Goal: Use online tool/utility: Utilize a website feature to perform a specific function

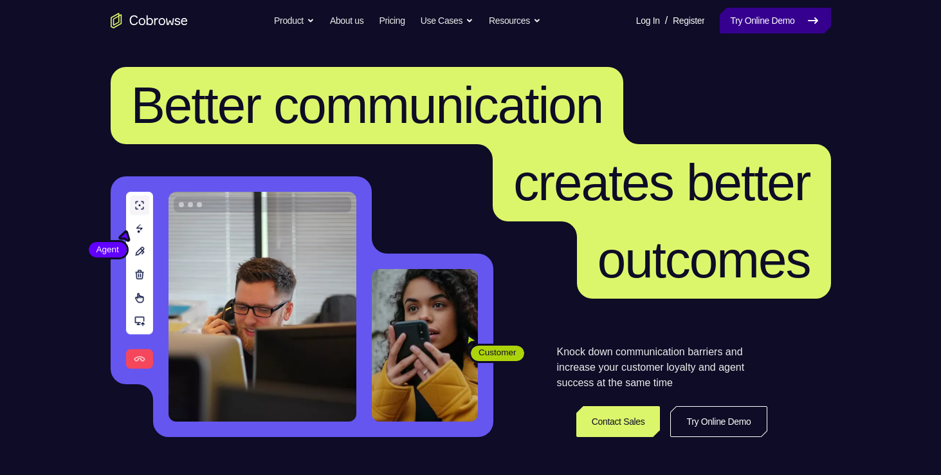
click at [819, 14] on icon at bounding box center [812, 20] width 15 height 15
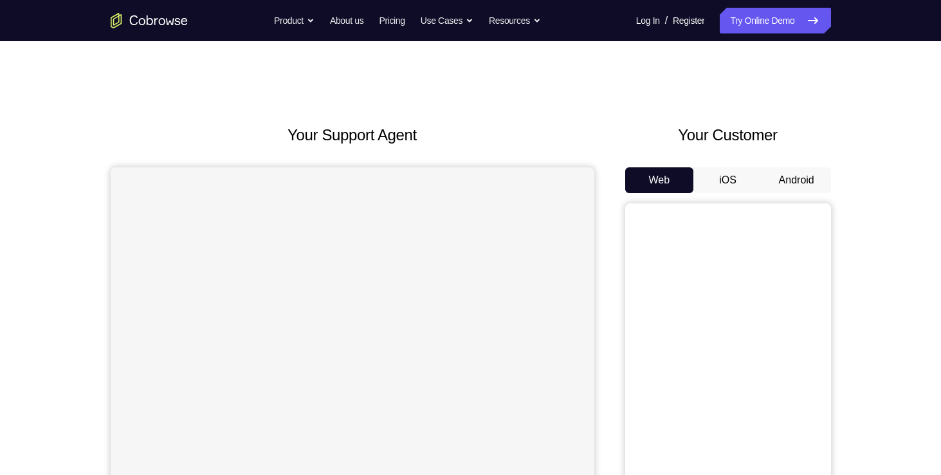
click at [819, 179] on button "Android" at bounding box center [796, 180] width 69 height 26
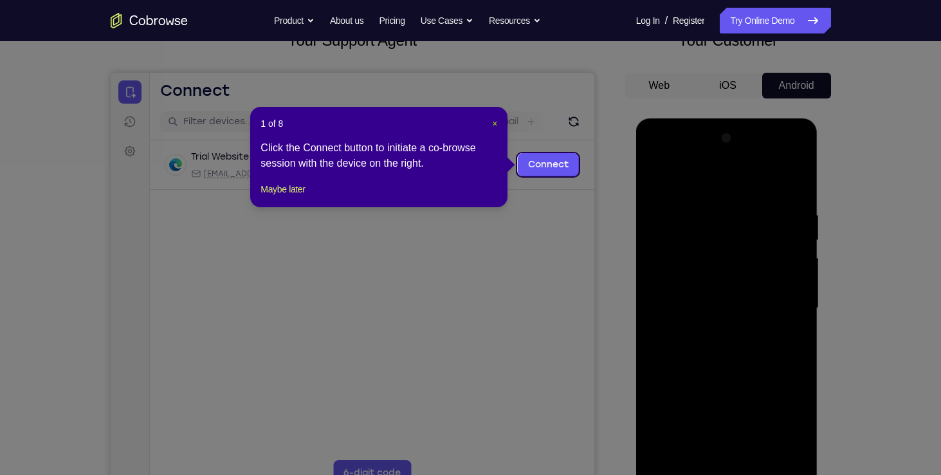
click at [492, 123] on span "×" at bounding box center [494, 123] width 5 height 10
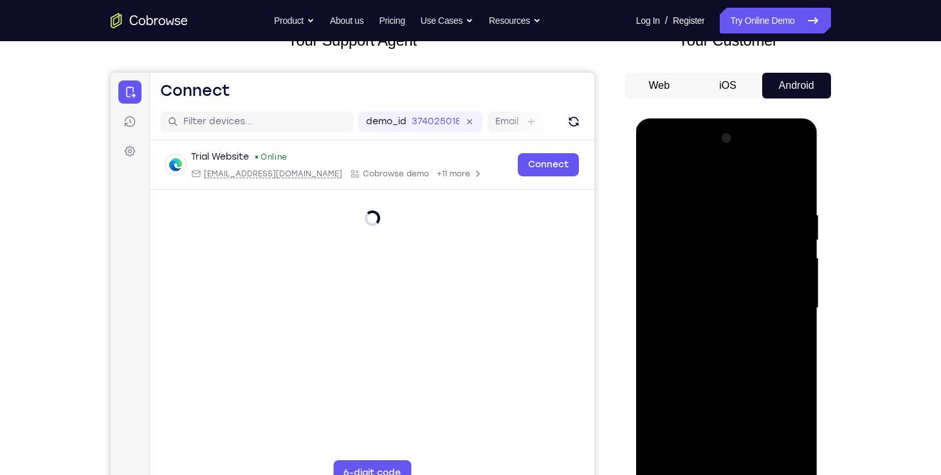
scroll to position [128, 0]
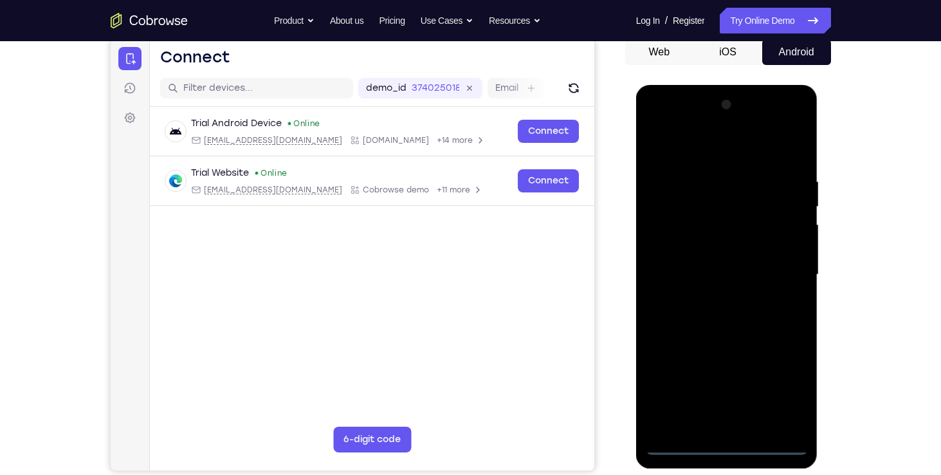
click at [719, 447] on div at bounding box center [727, 275] width 162 height 360
click at [777, 390] on div at bounding box center [727, 275] width 162 height 360
click at [736, 442] on div at bounding box center [727, 275] width 162 height 360
click at [802, 455] on div at bounding box center [727, 276] width 182 height 383
click at [780, 393] on div at bounding box center [727, 275] width 162 height 360
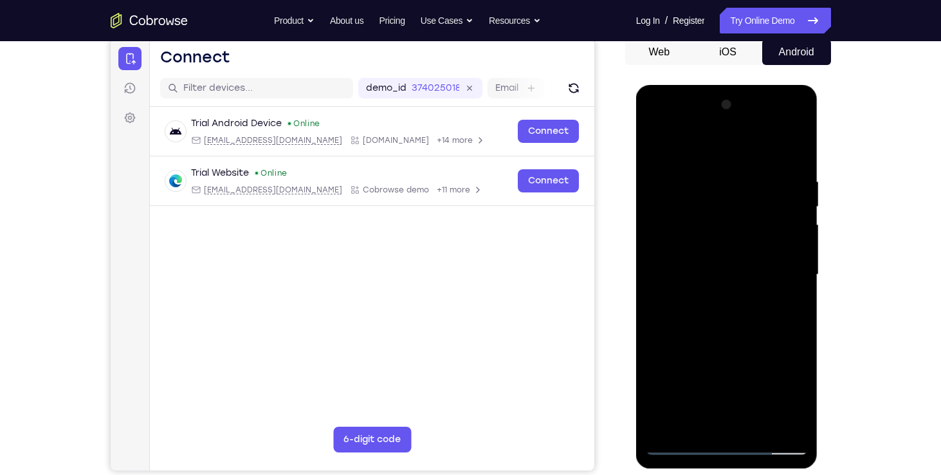
click at [708, 140] on div at bounding box center [727, 275] width 162 height 360
click at [778, 262] on div at bounding box center [727, 275] width 162 height 360
click at [712, 299] on div at bounding box center [727, 275] width 162 height 360
click at [719, 266] on div at bounding box center [727, 275] width 162 height 360
click at [705, 249] on div at bounding box center [727, 275] width 162 height 360
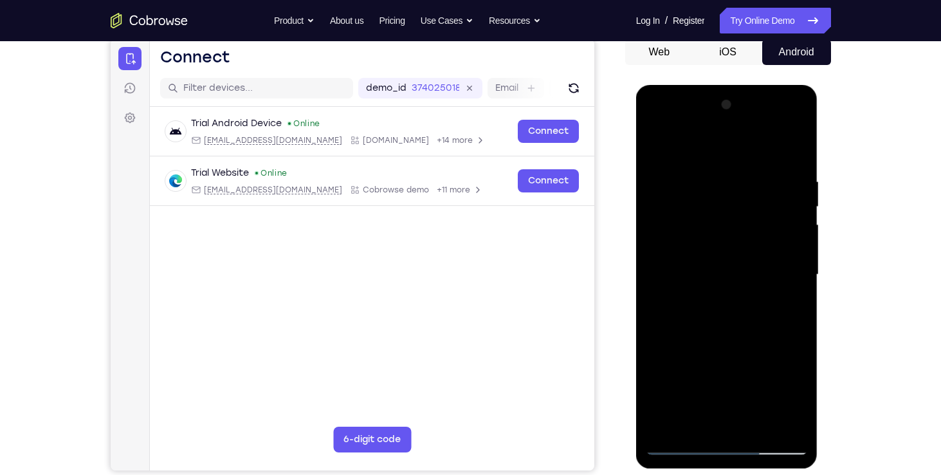
click at [708, 269] on div at bounding box center [727, 275] width 162 height 360
click at [739, 300] on div at bounding box center [727, 275] width 162 height 360
click at [732, 307] on div at bounding box center [727, 275] width 162 height 360
click at [785, 293] on div at bounding box center [727, 275] width 162 height 360
click at [726, 274] on div at bounding box center [727, 275] width 162 height 360
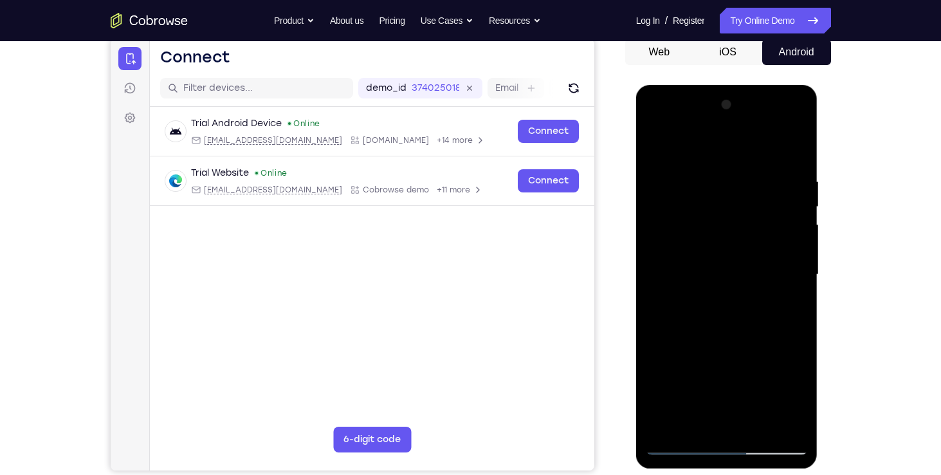
click at [717, 311] on div at bounding box center [727, 275] width 162 height 360
click at [721, 336] on div at bounding box center [727, 275] width 162 height 360
click at [716, 218] on div at bounding box center [727, 275] width 162 height 360
click at [715, 262] on div at bounding box center [727, 275] width 162 height 360
click at [696, 287] on div at bounding box center [727, 275] width 162 height 360
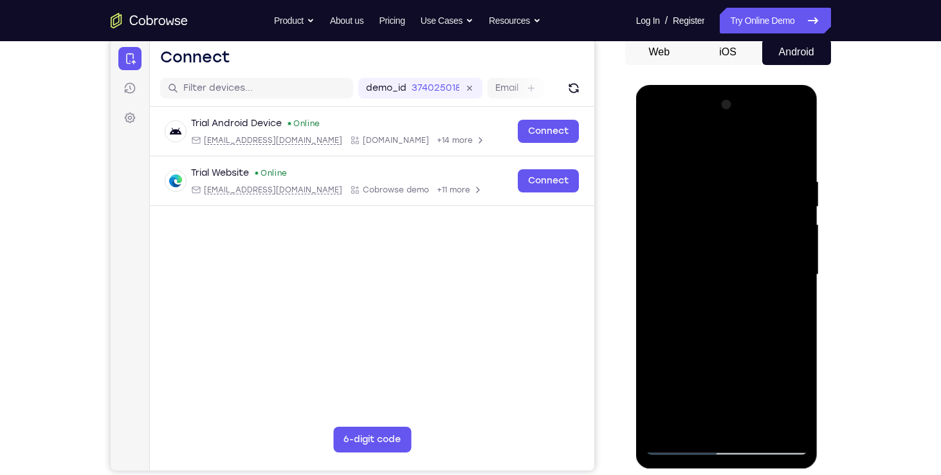
click at [700, 271] on div at bounding box center [727, 275] width 162 height 360
click at [703, 287] on div at bounding box center [727, 275] width 162 height 360
click at [781, 146] on div at bounding box center [727, 275] width 162 height 360
click at [654, 150] on div at bounding box center [727, 275] width 162 height 360
click at [652, 120] on div at bounding box center [727, 275] width 162 height 360
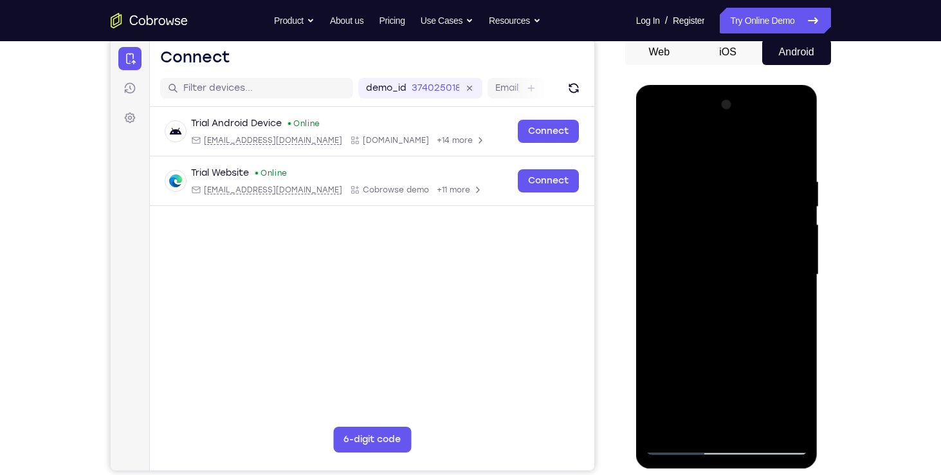
click at [786, 273] on div at bounding box center [727, 275] width 162 height 360
click at [714, 298] on div at bounding box center [727, 275] width 162 height 360
click at [722, 259] on div at bounding box center [727, 275] width 162 height 360
click at [708, 255] on div at bounding box center [727, 275] width 162 height 360
click at [792, 244] on div at bounding box center [727, 275] width 162 height 360
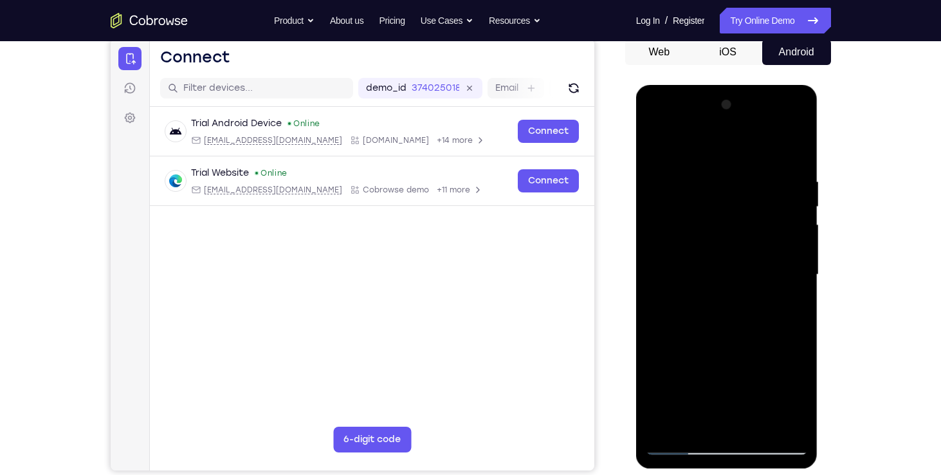
click at [670, 253] on div at bounding box center [727, 275] width 162 height 360
click at [682, 280] on div at bounding box center [727, 275] width 162 height 360
click at [713, 313] on div at bounding box center [727, 275] width 162 height 360
click at [716, 316] on div at bounding box center [727, 275] width 162 height 360
click at [743, 308] on div at bounding box center [727, 275] width 162 height 360
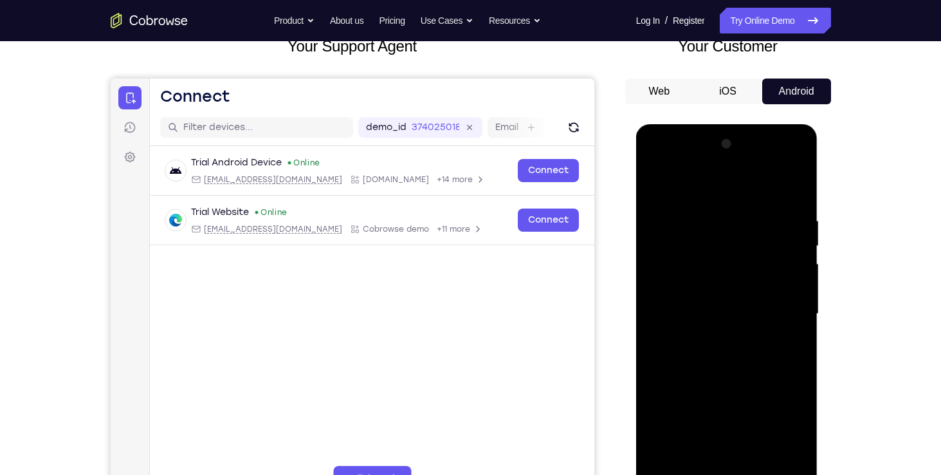
scroll to position [89, 0]
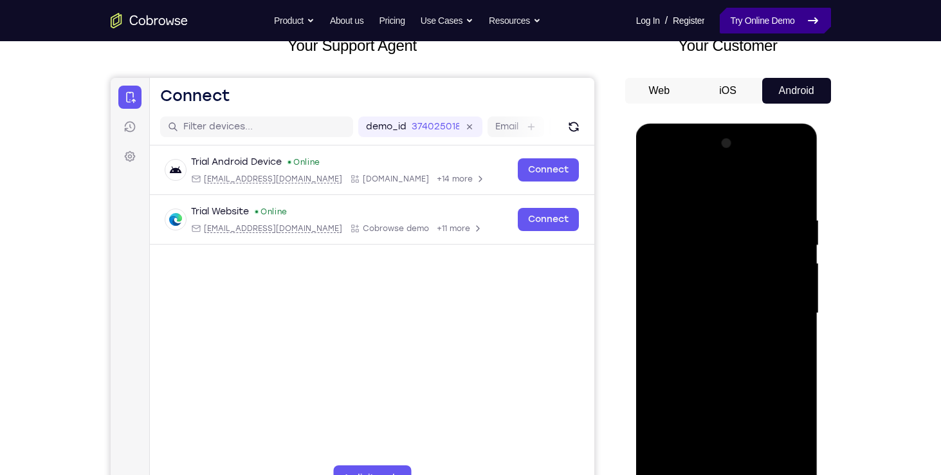
click at [740, 24] on link "Try Online Demo" at bounding box center [774, 21] width 111 height 26
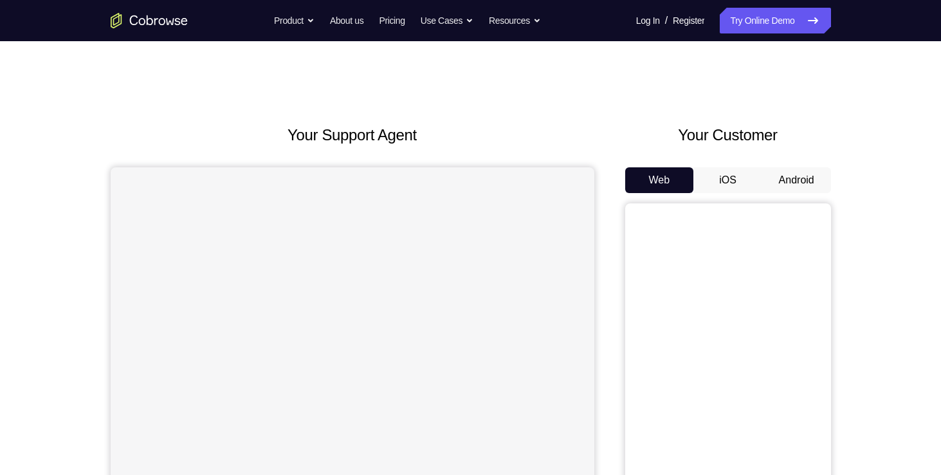
click at [790, 177] on button "Android" at bounding box center [796, 180] width 69 height 26
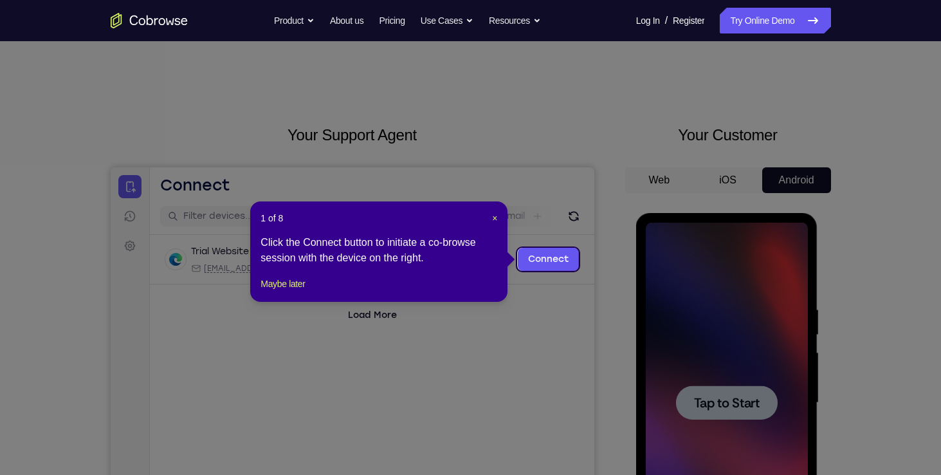
click at [496, 224] on div "1 of 8 × Click the Connect button to initiate a co-browse session with the devi…" at bounding box center [378, 251] width 257 height 100
click at [496, 222] on span "×" at bounding box center [494, 218] width 5 height 10
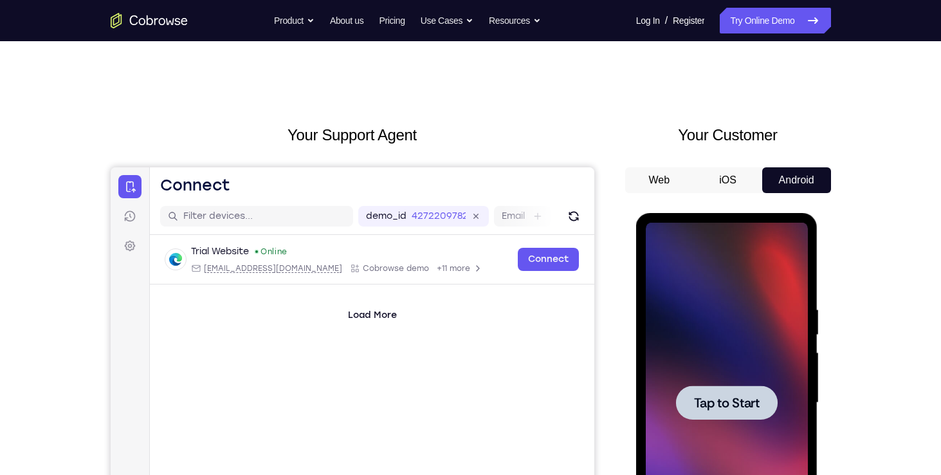
click at [746, 412] on div at bounding box center [727, 402] width 102 height 34
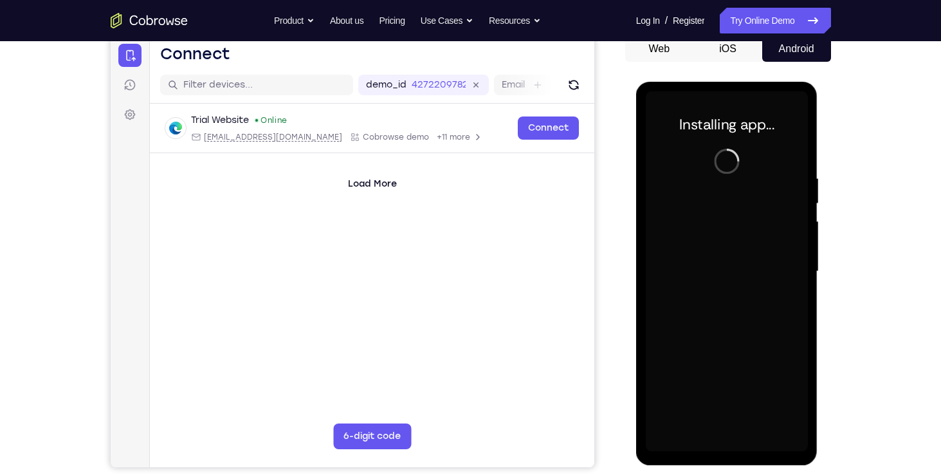
scroll to position [132, 0]
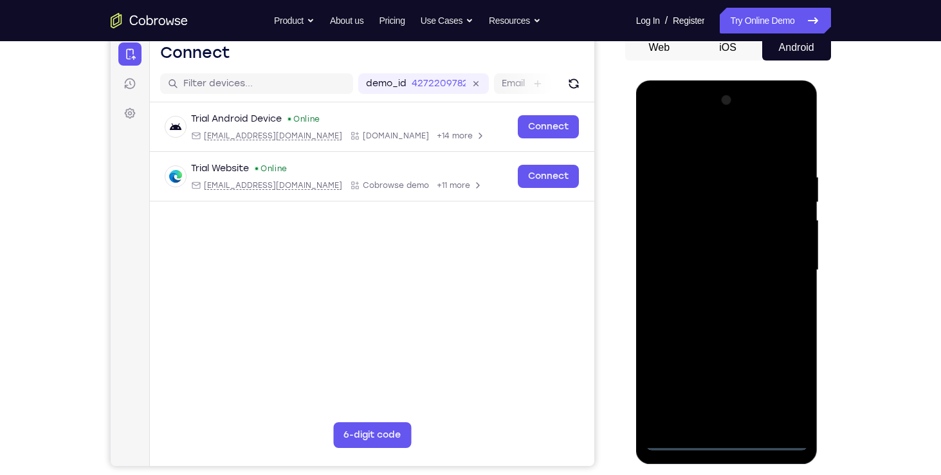
click at [723, 446] on div at bounding box center [727, 270] width 162 height 360
click at [780, 388] on div at bounding box center [727, 270] width 162 height 360
click at [725, 143] on div at bounding box center [727, 270] width 162 height 360
click at [785, 267] on div at bounding box center [727, 270] width 162 height 360
click at [713, 292] on div at bounding box center [727, 270] width 162 height 360
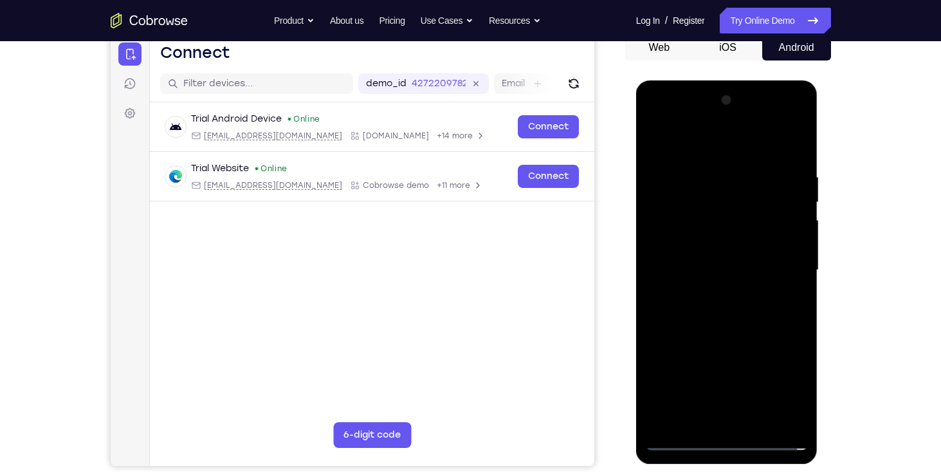
click at [718, 244] on div at bounding box center [727, 270] width 162 height 360
click at [709, 256] on div at bounding box center [727, 270] width 162 height 360
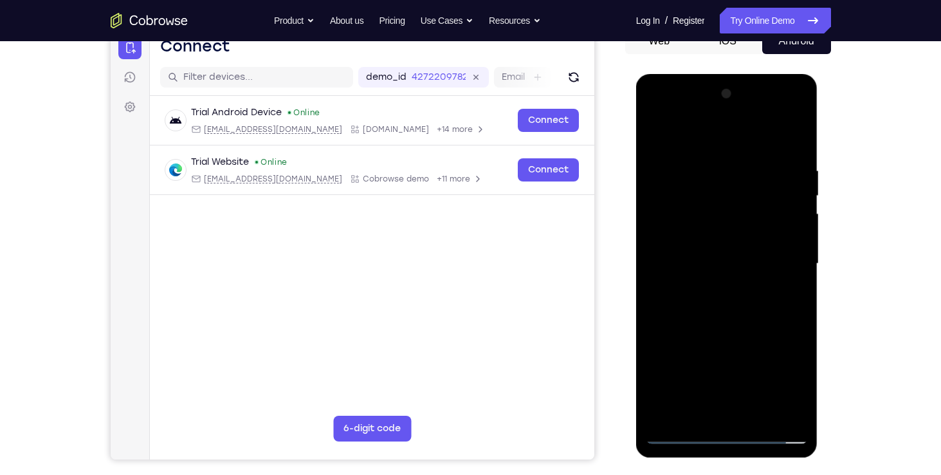
drag, startPoint x: 786, startPoint y: 230, endPoint x: 792, endPoint y: 168, distance: 61.4
click at [792, 168] on div at bounding box center [727, 264] width 162 height 360
click at [724, 230] on div at bounding box center [727, 264] width 162 height 360
click at [723, 299] on div at bounding box center [727, 264] width 162 height 360
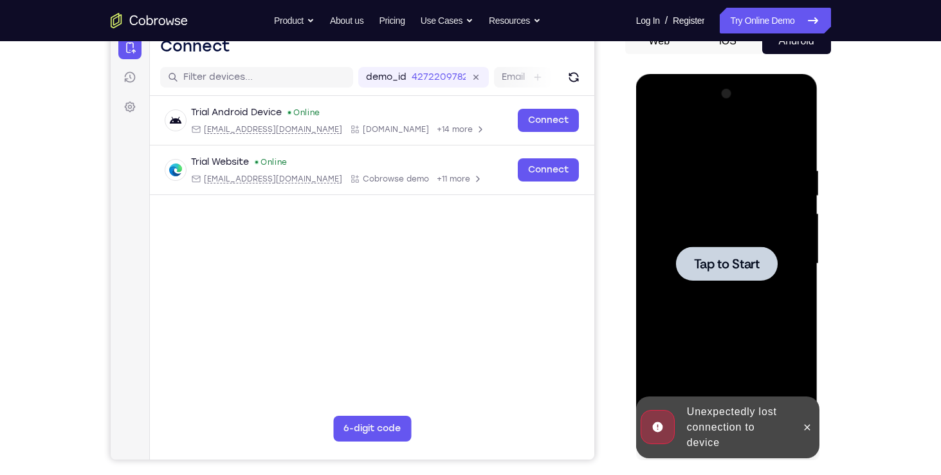
click at [739, 273] on div at bounding box center [727, 263] width 102 height 34
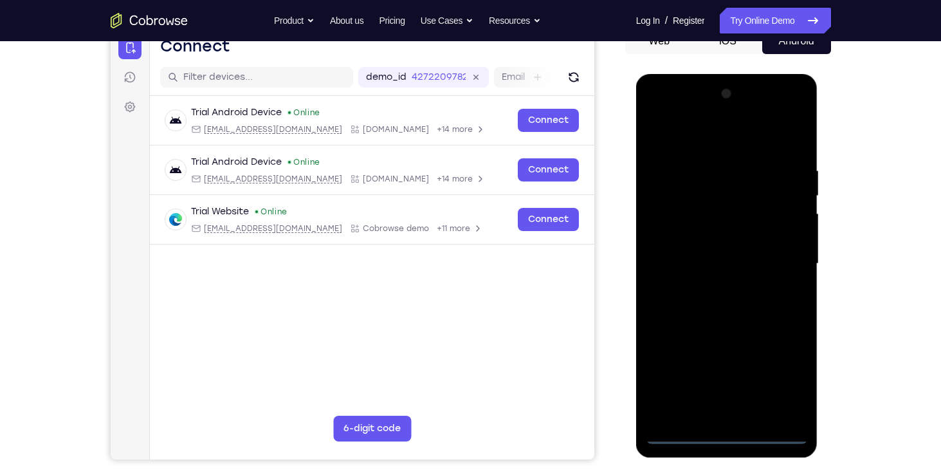
click at [730, 439] on div at bounding box center [727, 264] width 162 height 360
click at [777, 382] on div at bounding box center [727, 264] width 162 height 360
click at [701, 141] on div at bounding box center [727, 264] width 162 height 360
click at [777, 264] on div at bounding box center [727, 264] width 162 height 360
click at [734, 287] on div at bounding box center [727, 264] width 162 height 360
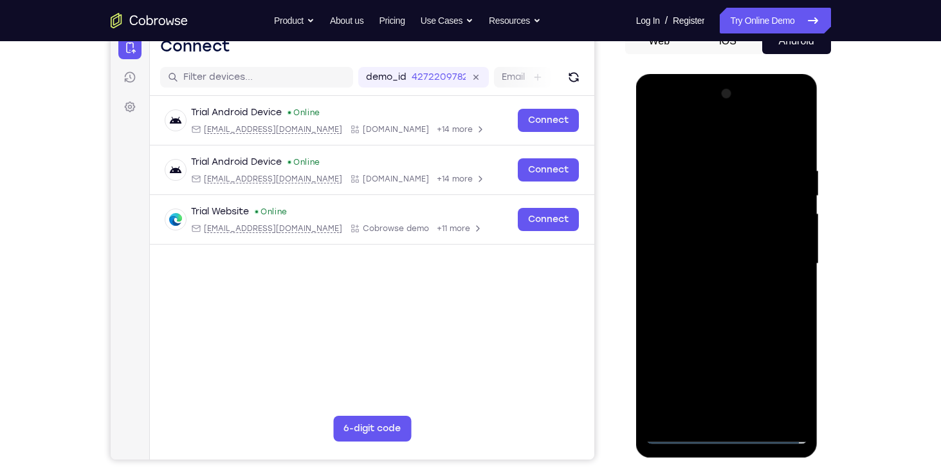
click at [701, 197] on div at bounding box center [727, 264] width 162 height 360
click at [714, 274] on div at bounding box center [727, 264] width 162 height 360
click at [700, 204] on div at bounding box center [727, 264] width 162 height 360
click at [652, 140] on div at bounding box center [727, 264] width 162 height 360
click at [679, 437] on div at bounding box center [727, 264] width 162 height 360
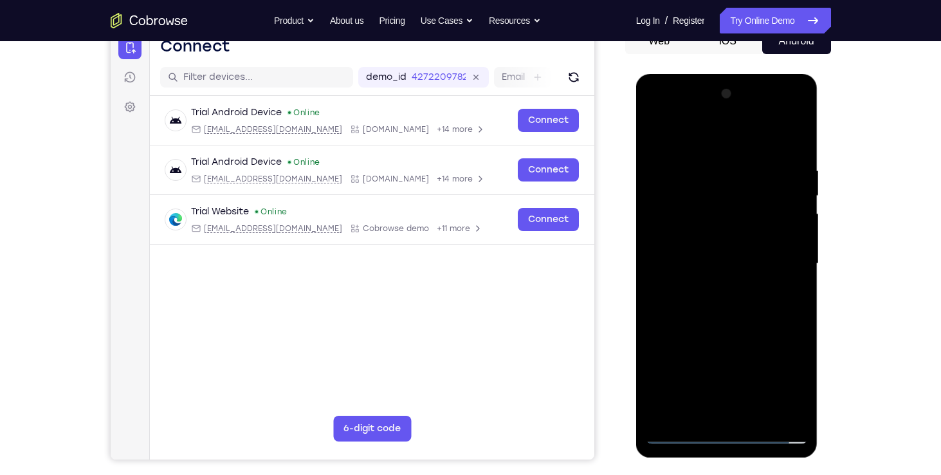
click at [679, 437] on div at bounding box center [727, 264] width 162 height 360
click at [672, 240] on div at bounding box center [727, 264] width 162 height 360
click at [713, 287] on div at bounding box center [727, 264] width 162 height 360
click at [703, 251] on div at bounding box center [727, 264] width 162 height 360
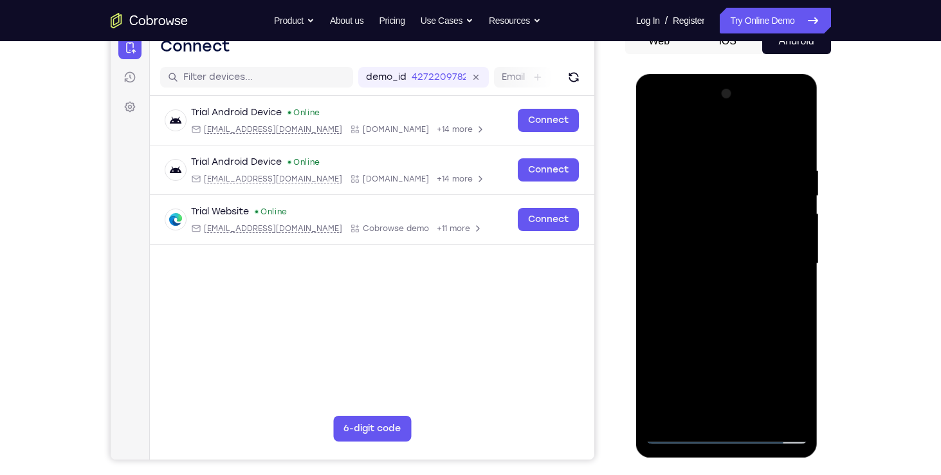
click at [696, 210] on div at bounding box center [727, 264] width 162 height 360
click at [687, 233] on div at bounding box center [727, 264] width 162 height 360
click at [692, 269] on div at bounding box center [727, 264] width 162 height 360
click at [705, 305] on div at bounding box center [727, 264] width 162 height 360
click at [790, 278] on div at bounding box center [727, 264] width 162 height 360
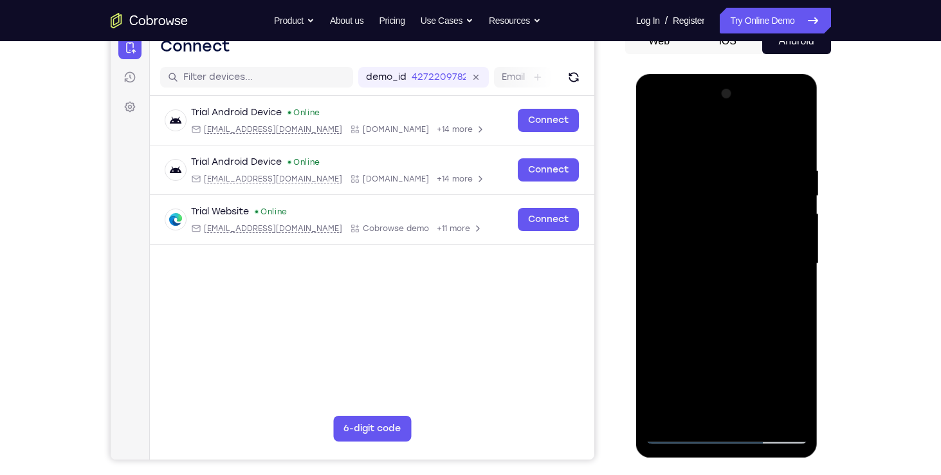
click at [718, 262] on div at bounding box center [727, 264] width 162 height 360
click at [714, 296] on div at bounding box center [727, 264] width 162 height 360
click at [716, 316] on div at bounding box center [727, 264] width 162 height 360
click at [723, 307] on div at bounding box center [727, 264] width 162 height 360
click at [724, 294] on div at bounding box center [727, 264] width 162 height 360
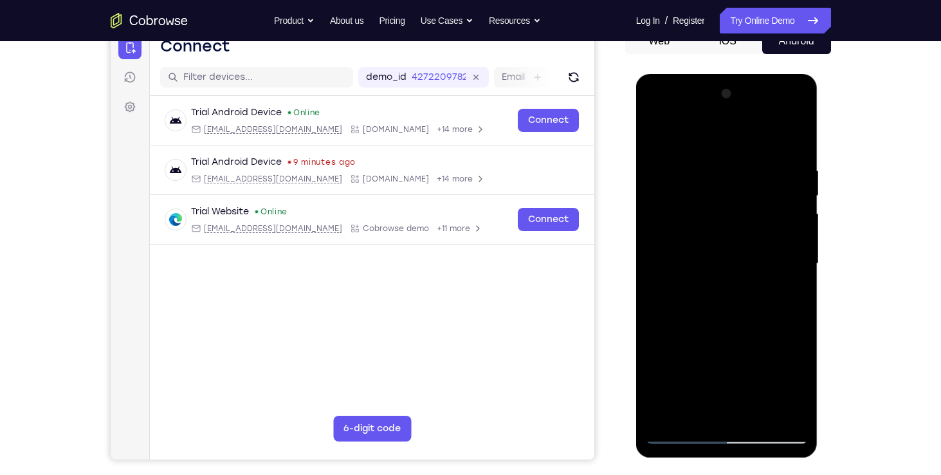
click at [791, 280] on div at bounding box center [727, 264] width 162 height 360
click at [727, 284] on div at bounding box center [727, 264] width 162 height 360
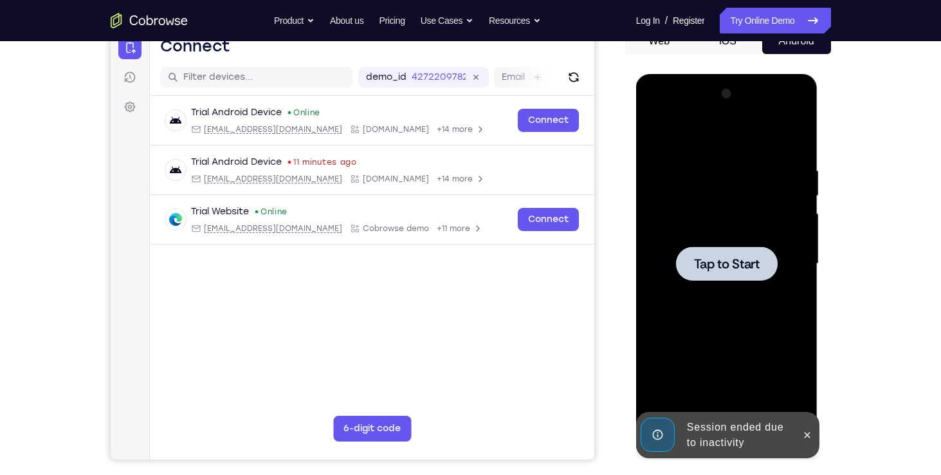
click at [718, 269] on span "Tap to Start" at bounding box center [727, 263] width 66 height 13
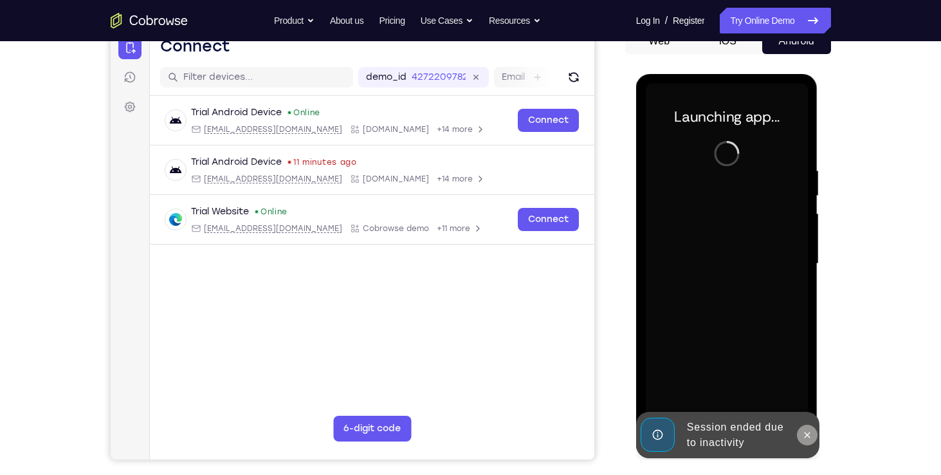
click at [803, 424] on button at bounding box center [807, 434] width 21 height 21
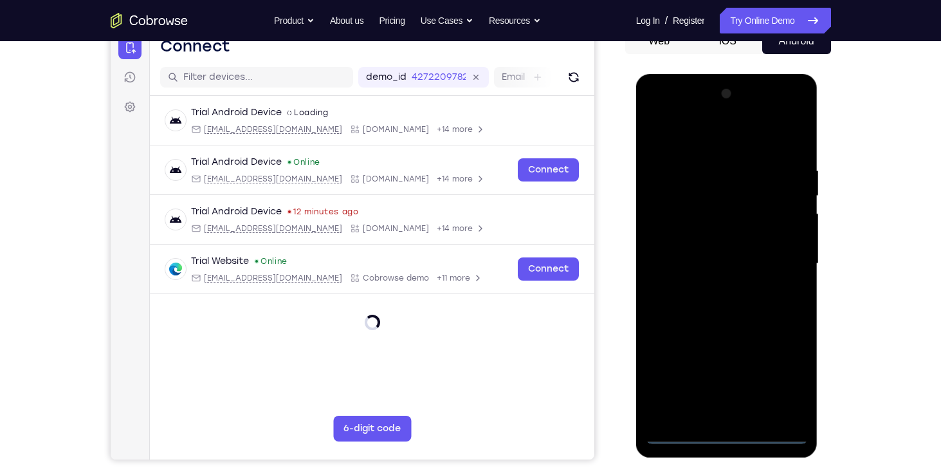
click at [727, 439] on div at bounding box center [727, 264] width 162 height 360
click at [780, 379] on div at bounding box center [727, 264] width 162 height 360
click at [696, 149] on div at bounding box center [727, 264] width 162 height 360
click at [709, 140] on div at bounding box center [727, 264] width 162 height 360
click at [774, 256] on div at bounding box center [727, 264] width 162 height 360
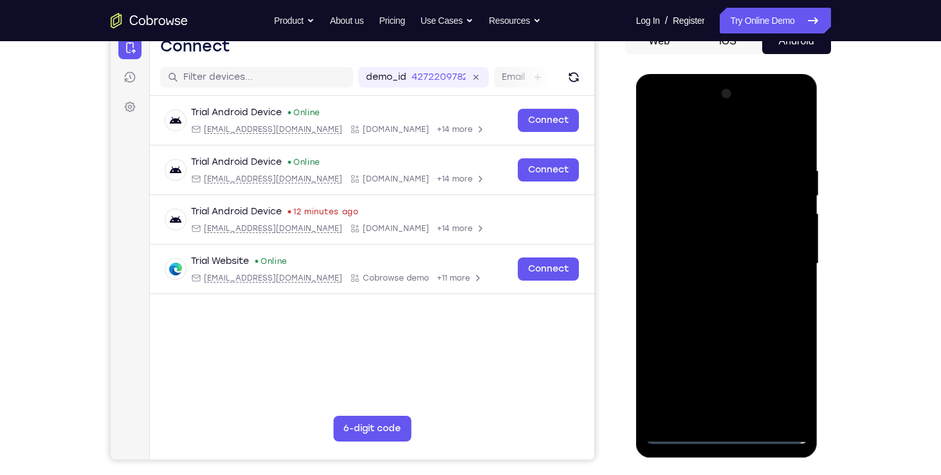
click at [717, 414] on div at bounding box center [727, 264] width 162 height 360
click at [674, 431] on div at bounding box center [727, 264] width 162 height 360
click at [742, 413] on div at bounding box center [727, 264] width 162 height 360
click at [739, 260] on div at bounding box center [727, 264] width 162 height 360
click at [705, 242] on div at bounding box center [727, 264] width 162 height 360
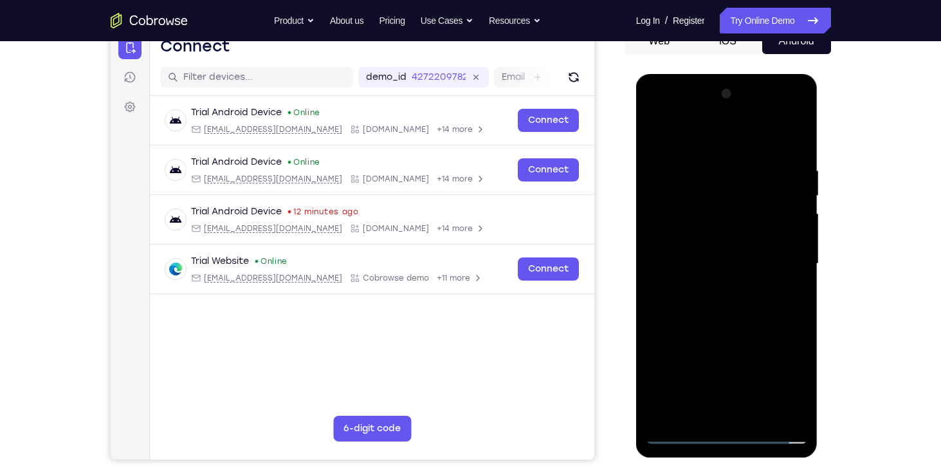
click at [702, 258] on div at bounding box center [727, 264] width 162 height 360
click at [708, 300] on div at bounding box center [727, 264] width 162 height 360
click at [790, 282] on div at bounding box center [727, 264] width 162 height 360
click at [790, 240] on div at bounding box center [727, 264] width 162 height 360
click at [755, 258] on div at bounding box center [727, 264] width 162 height 360
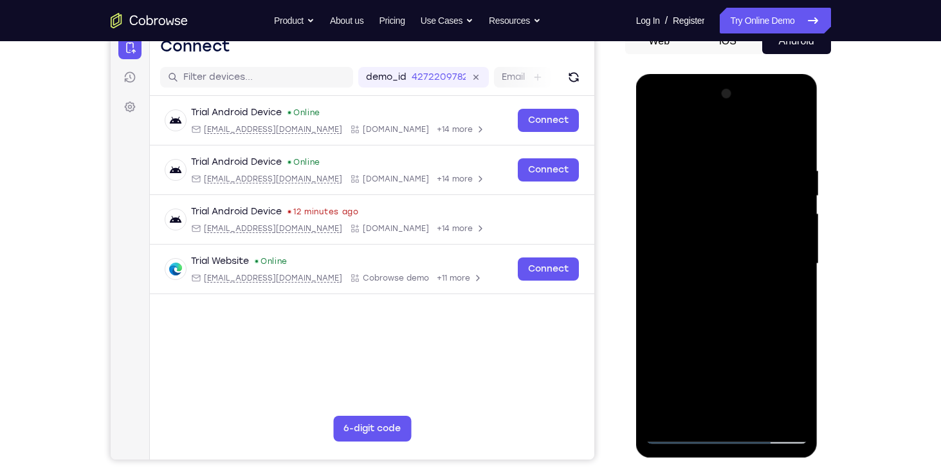
click at [733, 302] on div at bounding box center [727, 264] width 162 height 360
click at [786, 283] on div at bounding box center [727, 264] width 162 height 360
click at [721, 251] on div at bounding box center [727, 264] width 162 height 360
click at [721, 254] on div at bounding box center [727, 264] width 162 height 360
click at [716, 264] on div at bounding box center [727, 264] width 162 height 360
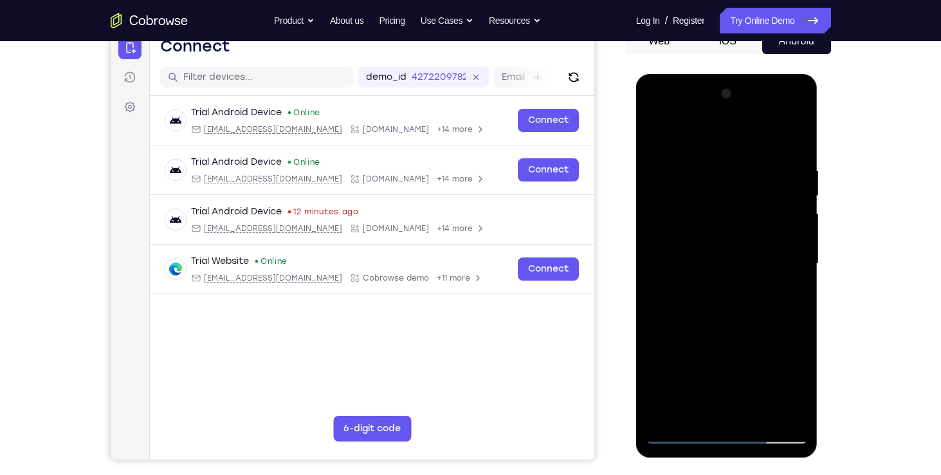
click at [717, 311] on div at bounding box center [727, 264] width 162 height 360
